Goal: Information Seeking & Learning: Understand process/instructions

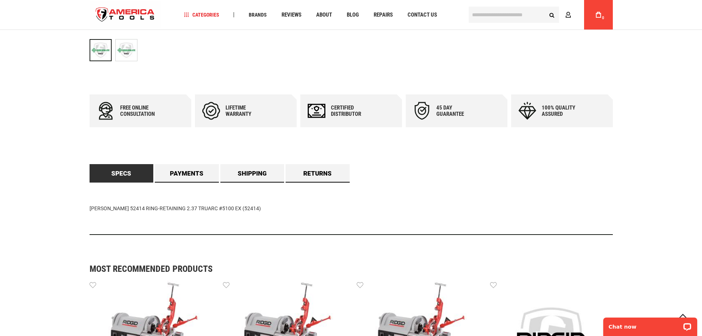
scroll to position [295, 0]
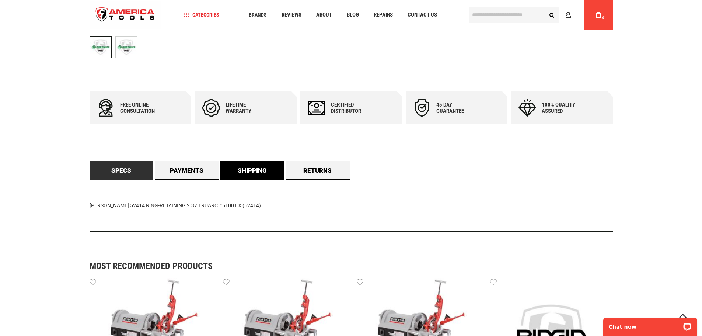
click at [257, 166] on link "Shipping" at bounding box center [252, 170] width 64 height 18
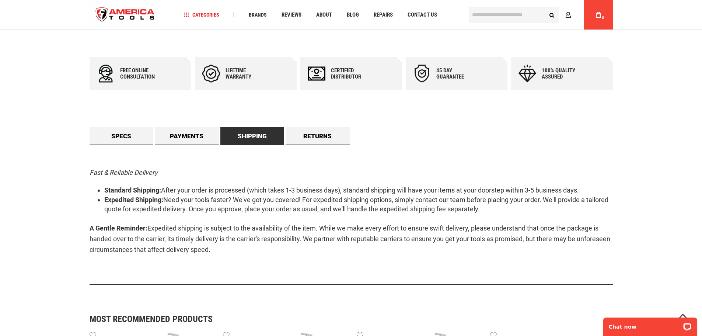
scroll to position [393, 0]
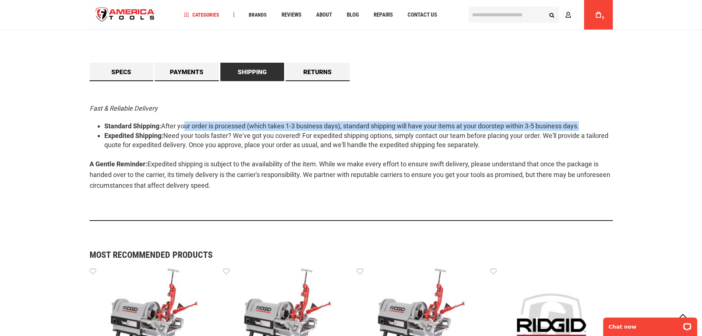
drag, startPoint x: 184, startPoint y: 121, endPoint x: 592, endPoint y: 115, distance: 408.0
click at [592, 115] on div "Fast & Reliable Delivery Standard Shipping: After your order is processed (whic…" at bounding box center [351, 151] width 523 height 140
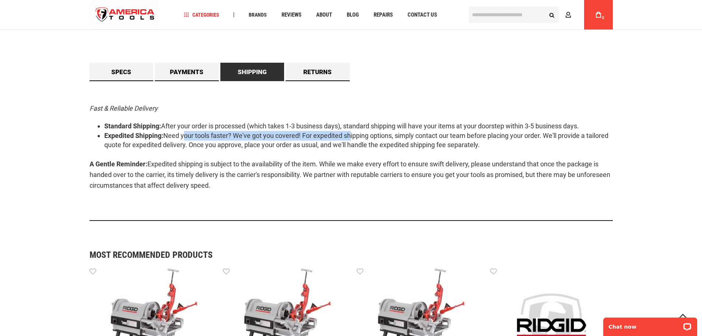
drag, startPoint x: 223, startPoint y: 133, endPoint x: 352, endPoint y: 132, distance: 128.2
click at [352, 132] on li "Expedited Shipping: Need your tools faster? We've got you covered! For expedite…" at bounding box center [358, 140] width 509 height 19
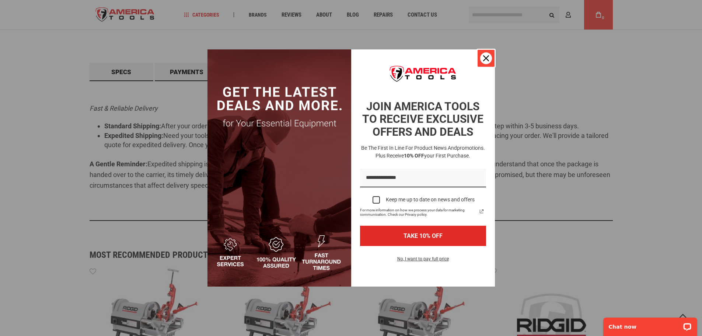
click at [482, 55] on div "Close" at bounding box center [486, 58] width 12 height 12
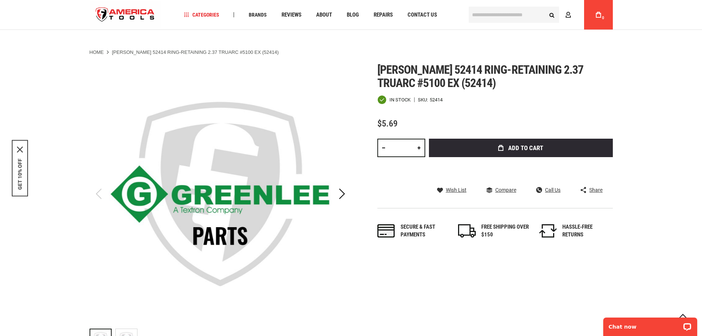
scroll to position [0, 0]
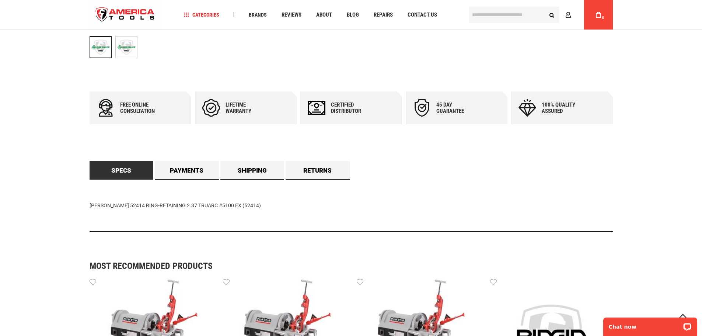
click at [57, 137] on div "Language English Español Need Help? +1 305-513-9914 Free Shipping Over $150 Fin…" at bounding box center [351, 276] width 702 height 1143
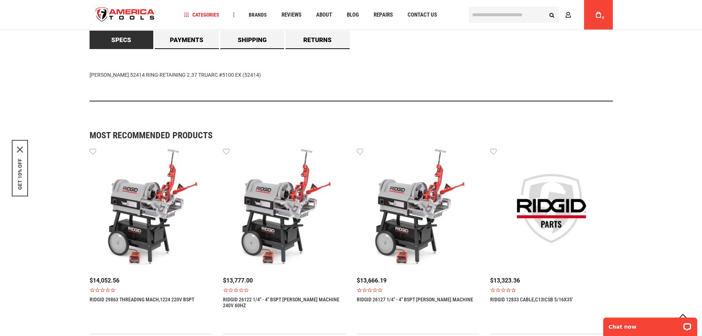
scroll to position [442, 0]
